Goal: Find specific page/section: Find specific page/section

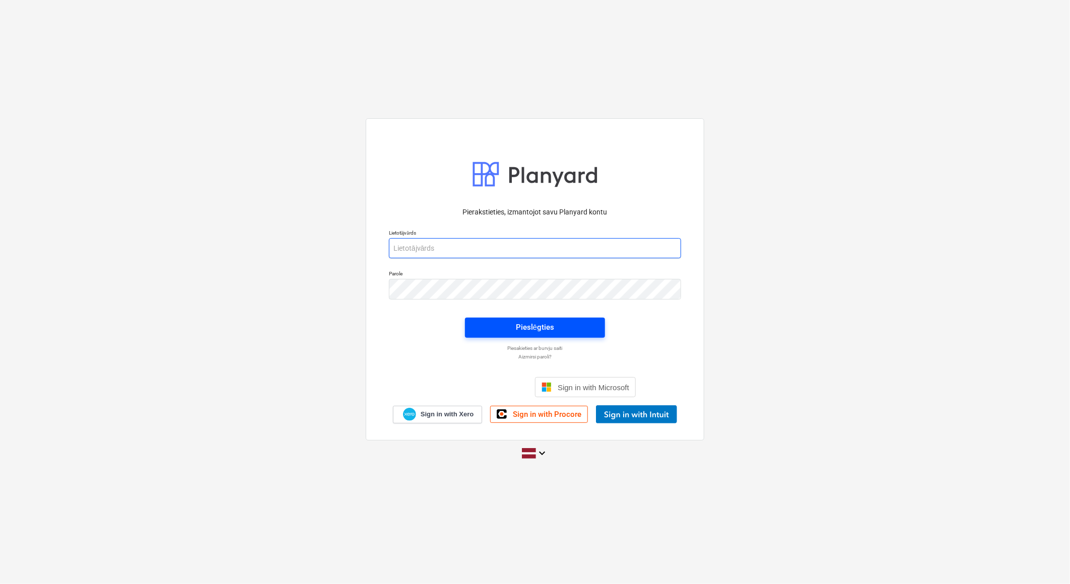
type input "[PERSON_NAME][EMAIL_ADDRESS][DOMAIN_NAME]"
click at [531, 321] on div "Pieslēgties" at bounding box center [535, 327] width 38 height 13
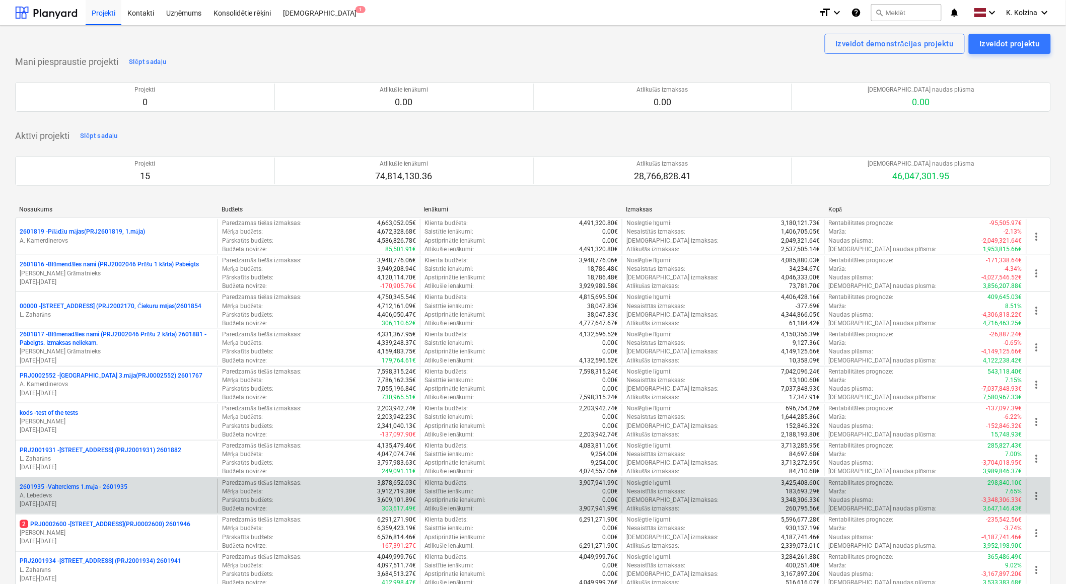
click at [136, 484] on div "2601935 - Valterciems 1.māja - 2601935" at bounding box center [117, 487] width 194 height 9
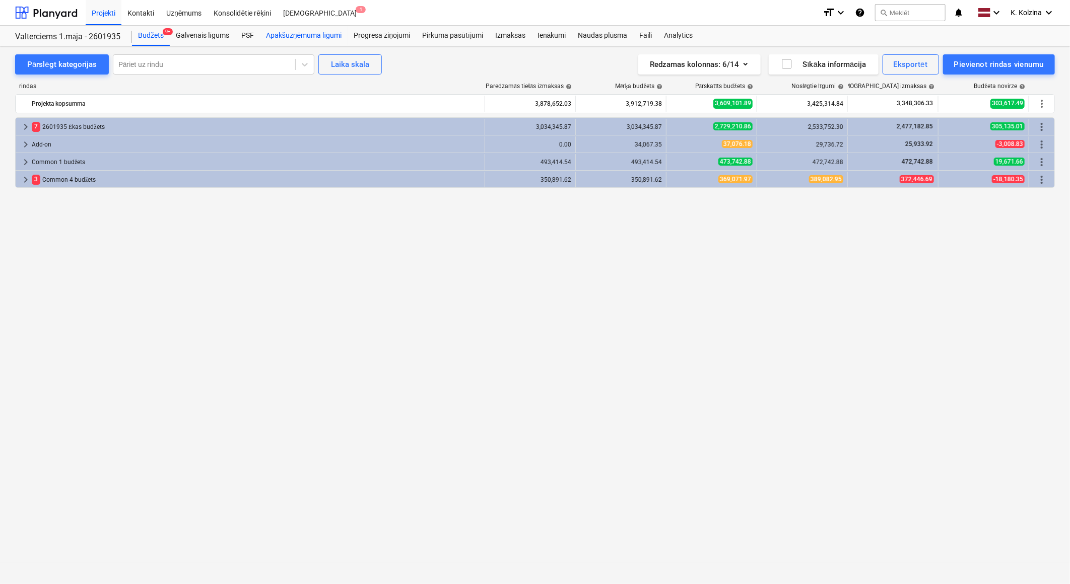
click at [317, 33] on div "Apakšuzņēmuma līgumi" at bounding box center [304, 36] width 88 height 20
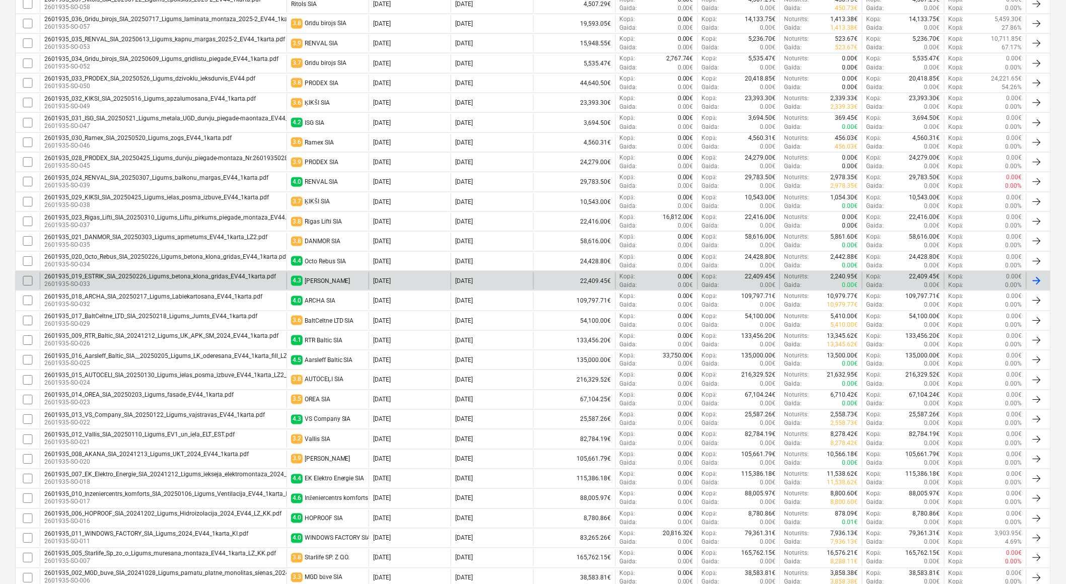
scroll to position [335, 0]
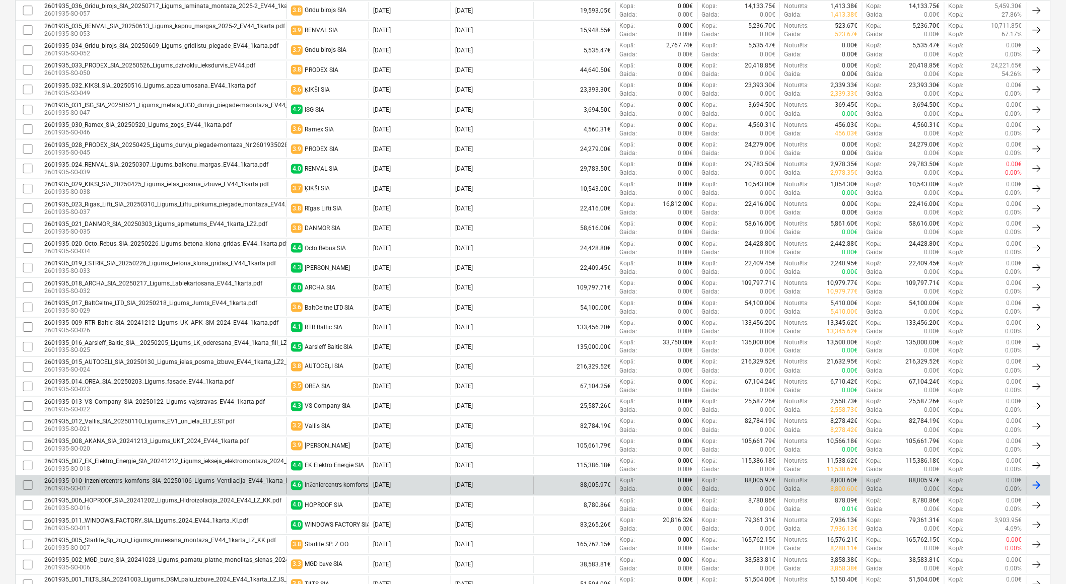
click at [116, 479] on div "2601935_010_Inzeniercentrs_komforts_SIA_20250106_Ligums_Ventilacija_EV44_1karta…" at bounding box center [178, 481] width 269 height 7
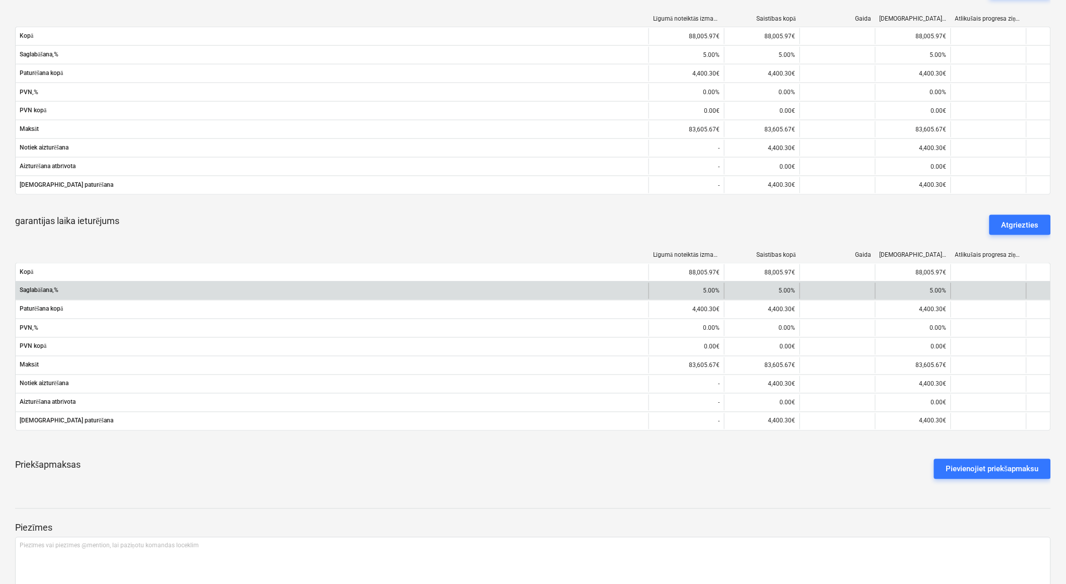
scroll to position [335, 0]
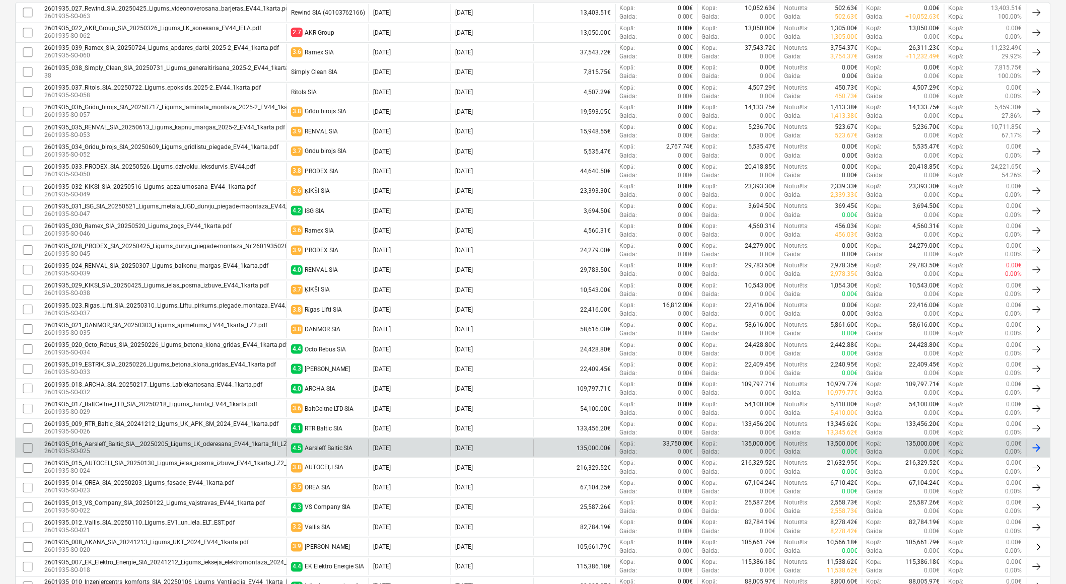
scroll to position [335, 0]
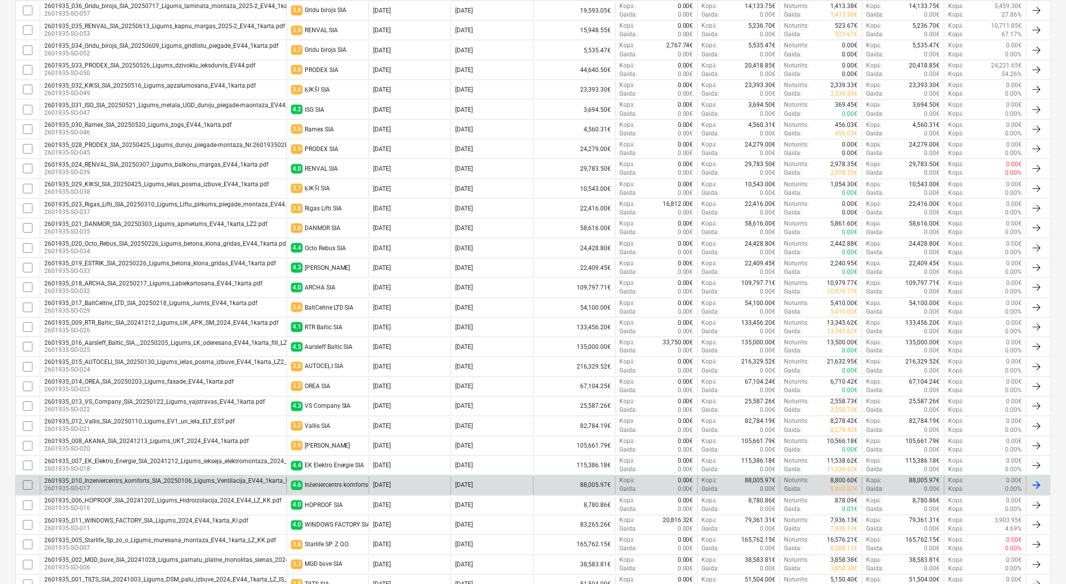
click at [104, 479] on div "2601935_010_Inzeniercentrs_komforts_SIA_20250106_Ligums_Ventilacija_EV44_1karta…" at bounding box center [178, 481] width 269 height 7
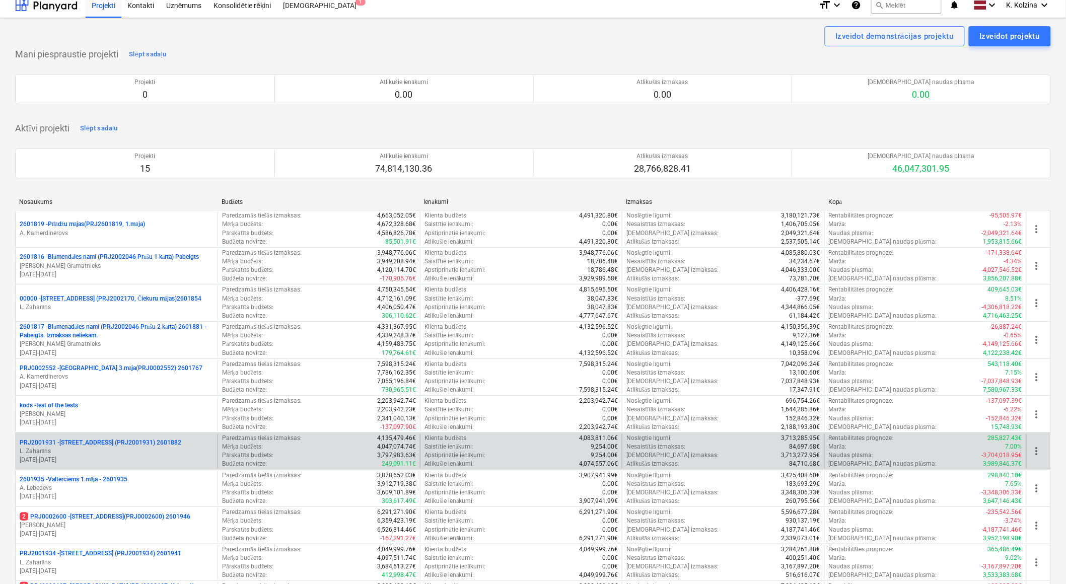
scroll to position [224, 0]
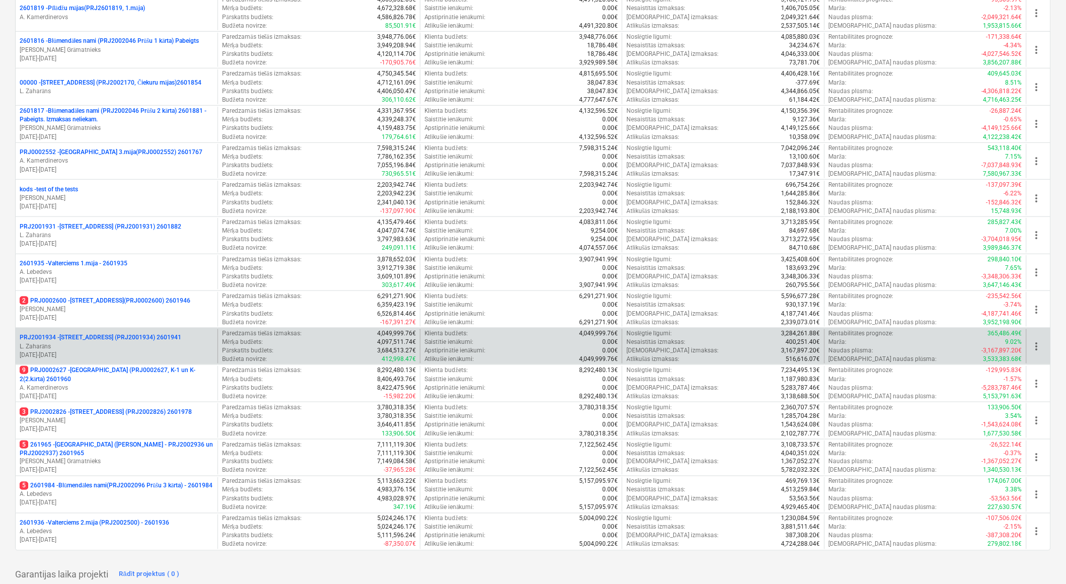
click at [99, 339] on p "PRJ2001934 - [PERSON_NAME][STREET_ADDRESS] (PRJ2001934) 2601941" at bounding box center [101, 337] width 162 height 9
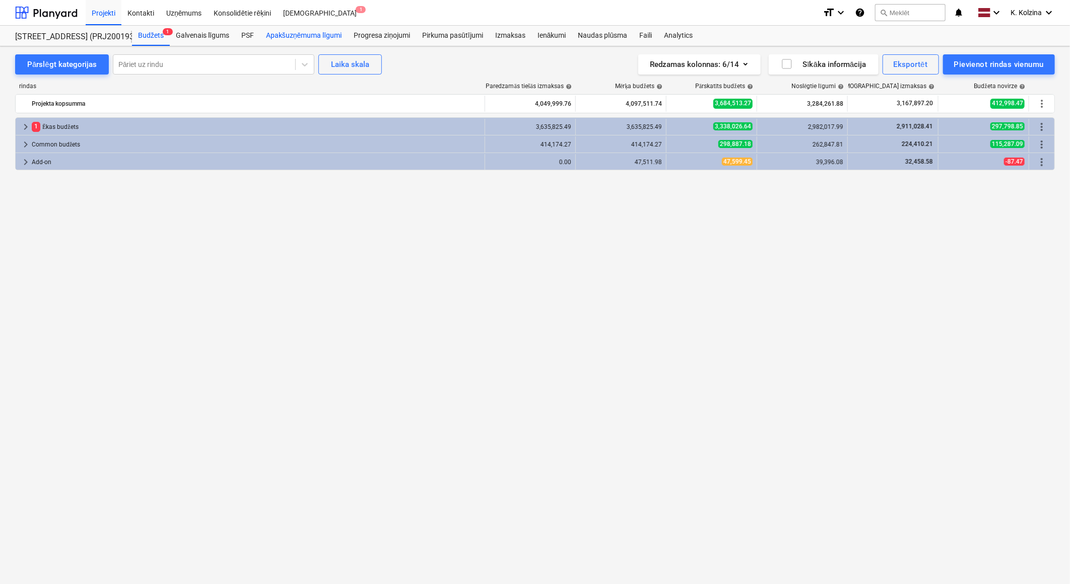
click at [295, 34] on div "Apakšuzņēmuma līgumi" at bounding box center [304, 36] width 88 height 20
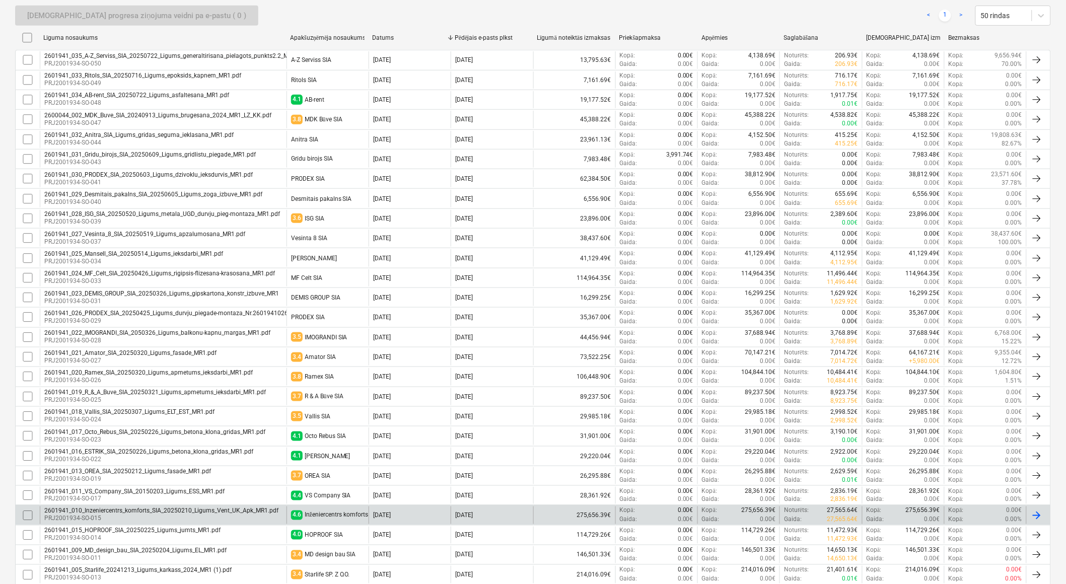
scroll to position [279, 0]
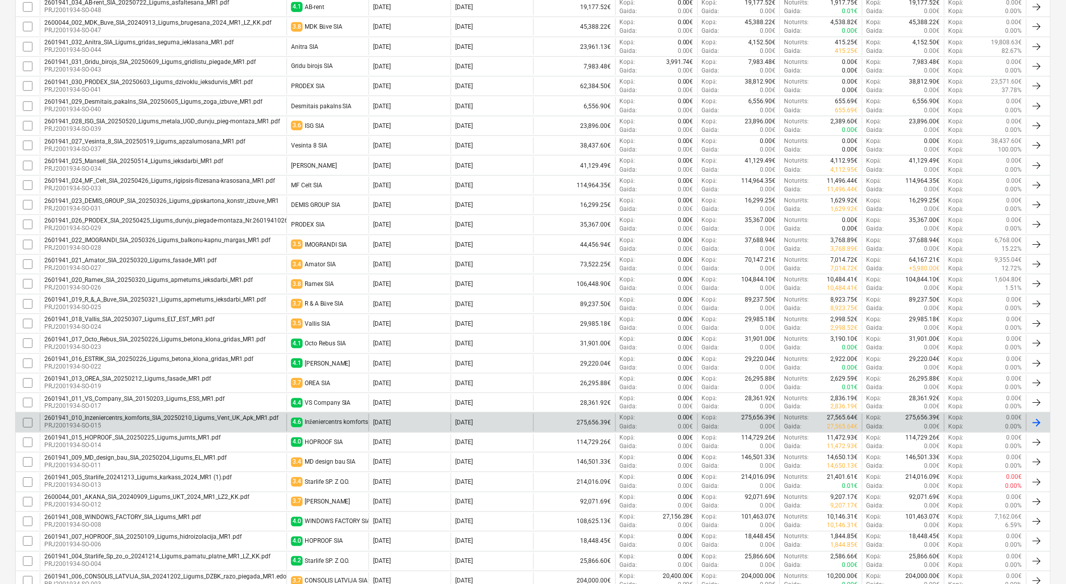
click at [113, 419] on div "2601941_010_Inzeniercentrs_komforts_SIA_20250210_Ligums_Vent_UK_Apk_MR1.pdf" at bounding box center [161, 418] width 234 height 7
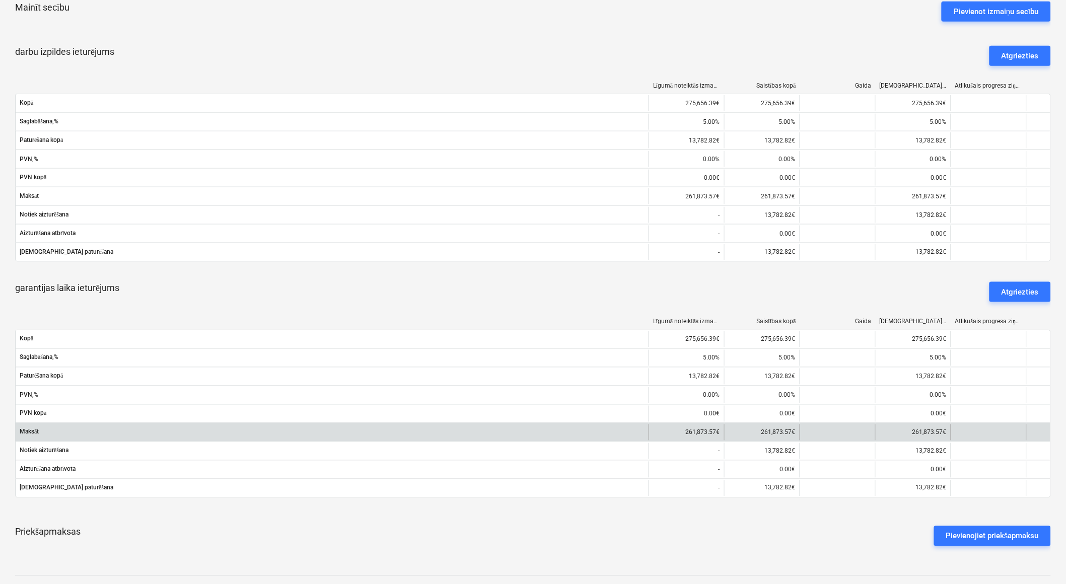
scroll to position [391, 0]
